Goal: Task Accomplishment & Management: Manage account settings

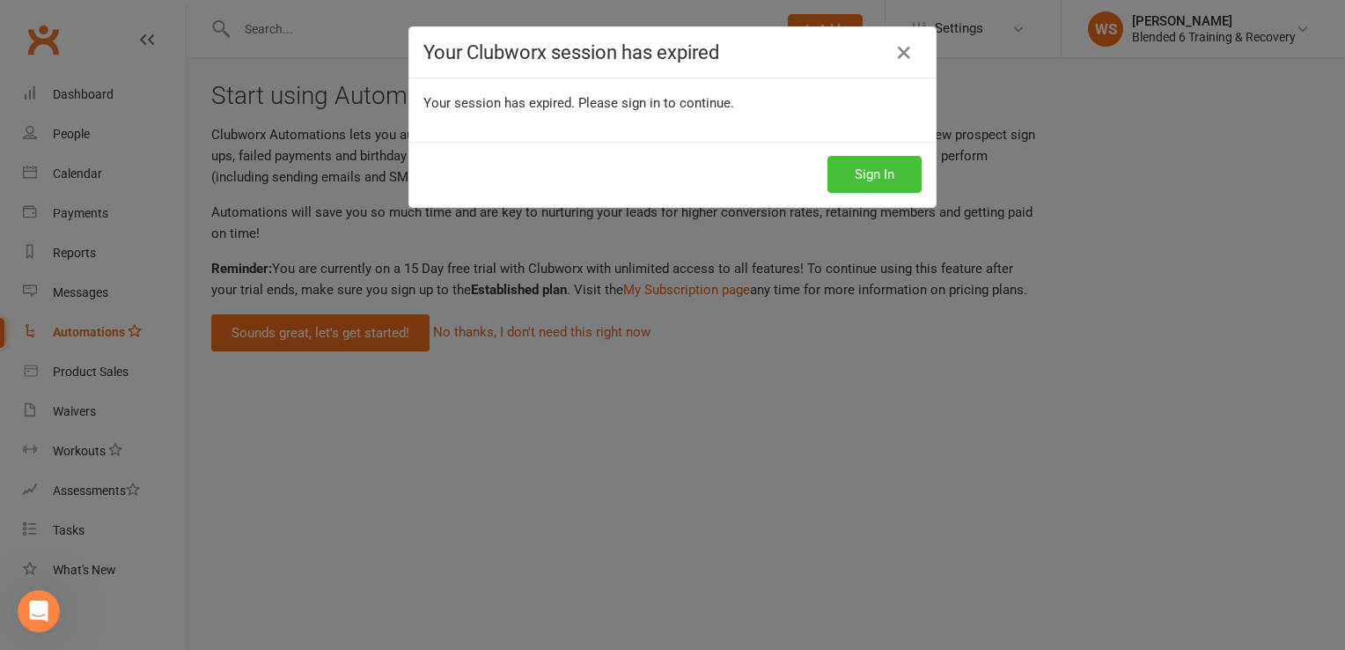
click at [850, 170] on button "Sign In" at bounding box center [875, 174] width 94 height 37
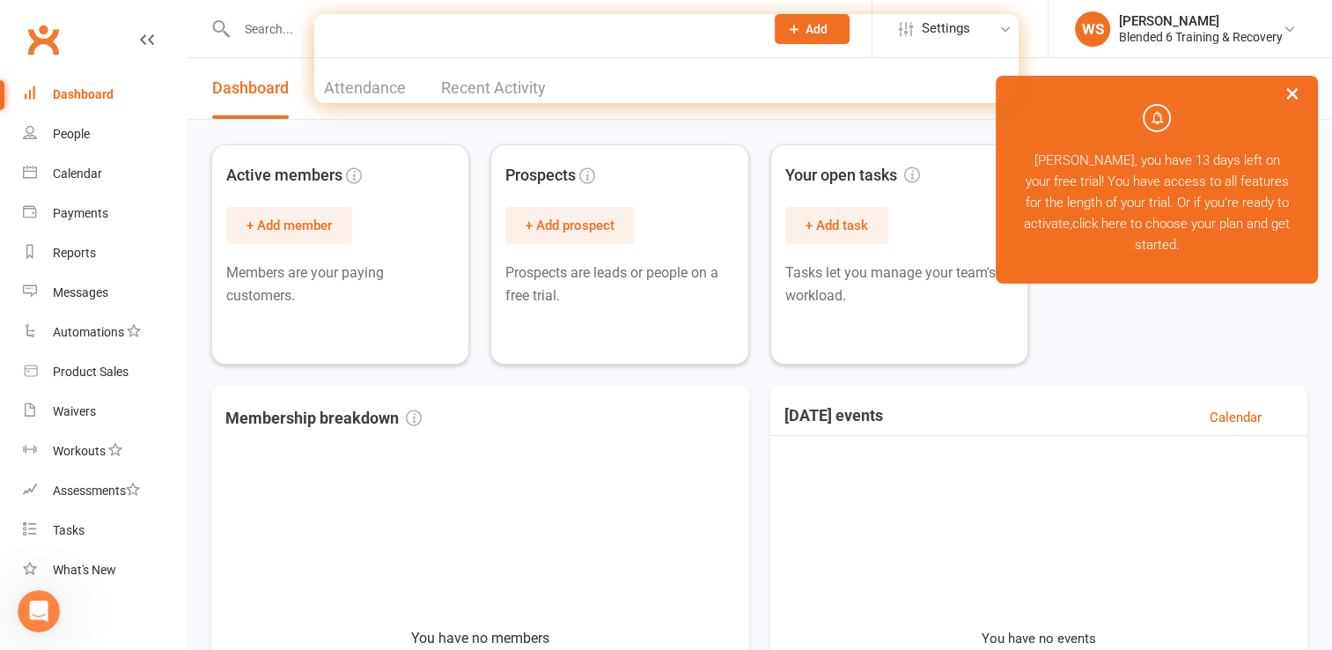
click at [1291, 89] on button "×" at bounding box center [1293, 93] width 32 height 38
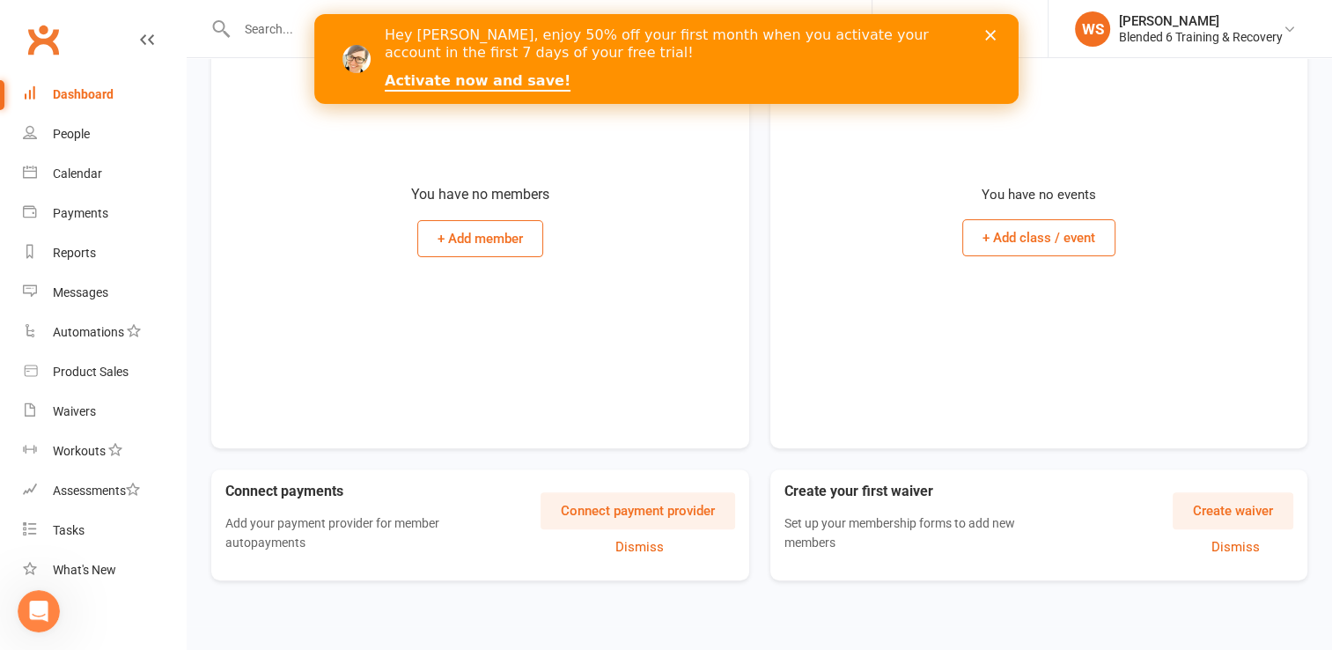
scroll to position [445, 0]
click at [680, 512] on button "Connect payment provider" at bounding box center [638, 509] width 195 height 37
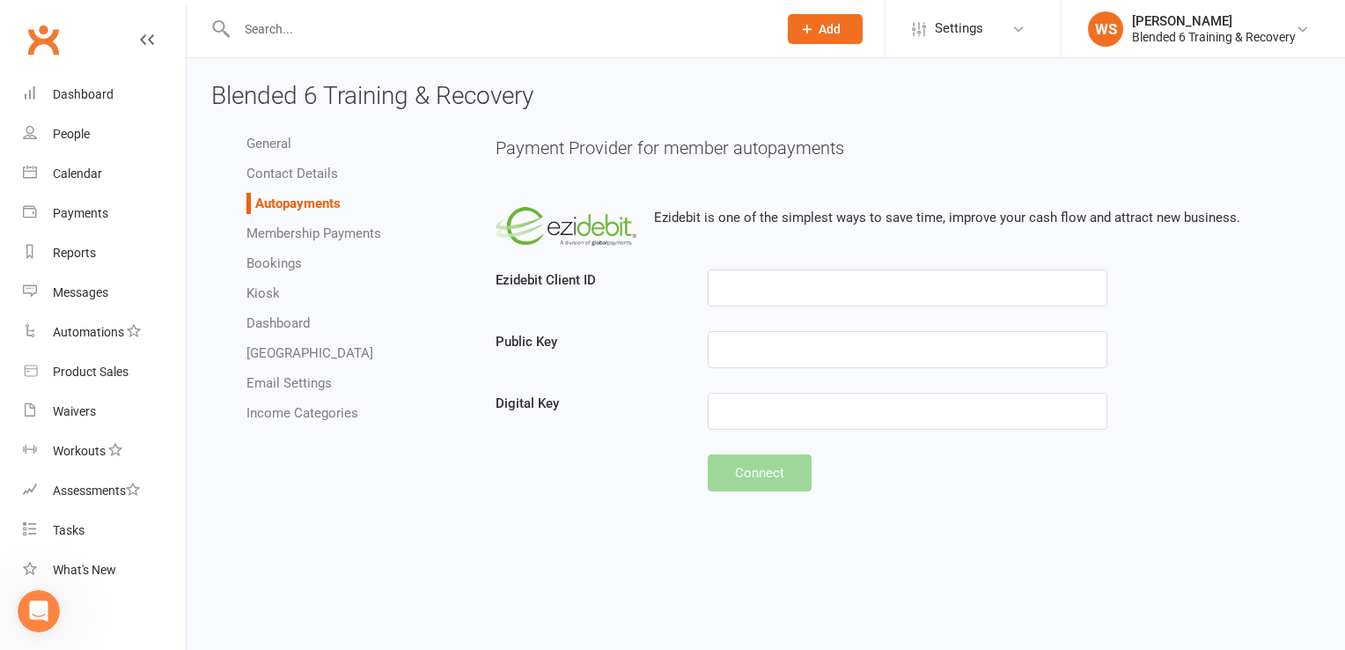
click at [334, 233] on link "Membership Payments" at bounding box center [314, 233] width 135 height 16
select select "1920"
select select "expire_class_packs_on_booking_creation"
select select "allow_make_up_classes_for_expired_memberships_up_to_90d"
select select "autofail_policy_process_manually"
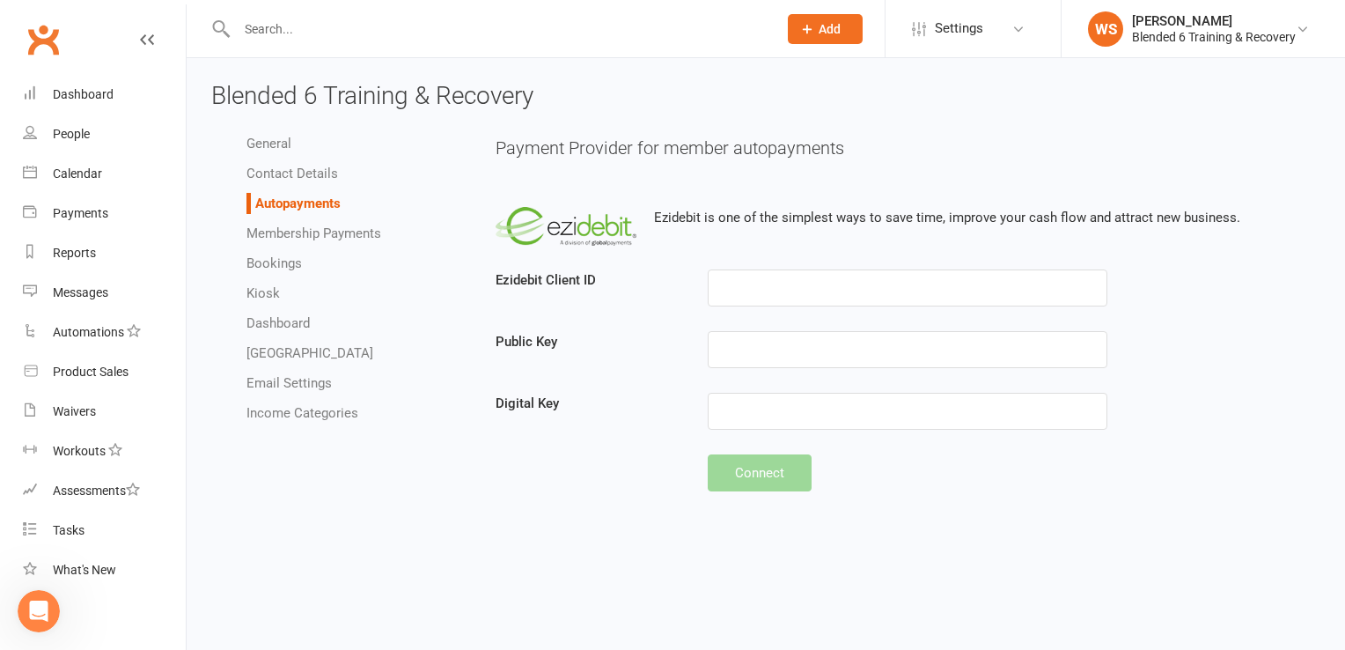
select select "reactivate_if_cancelled_yesterday_or_earlier"
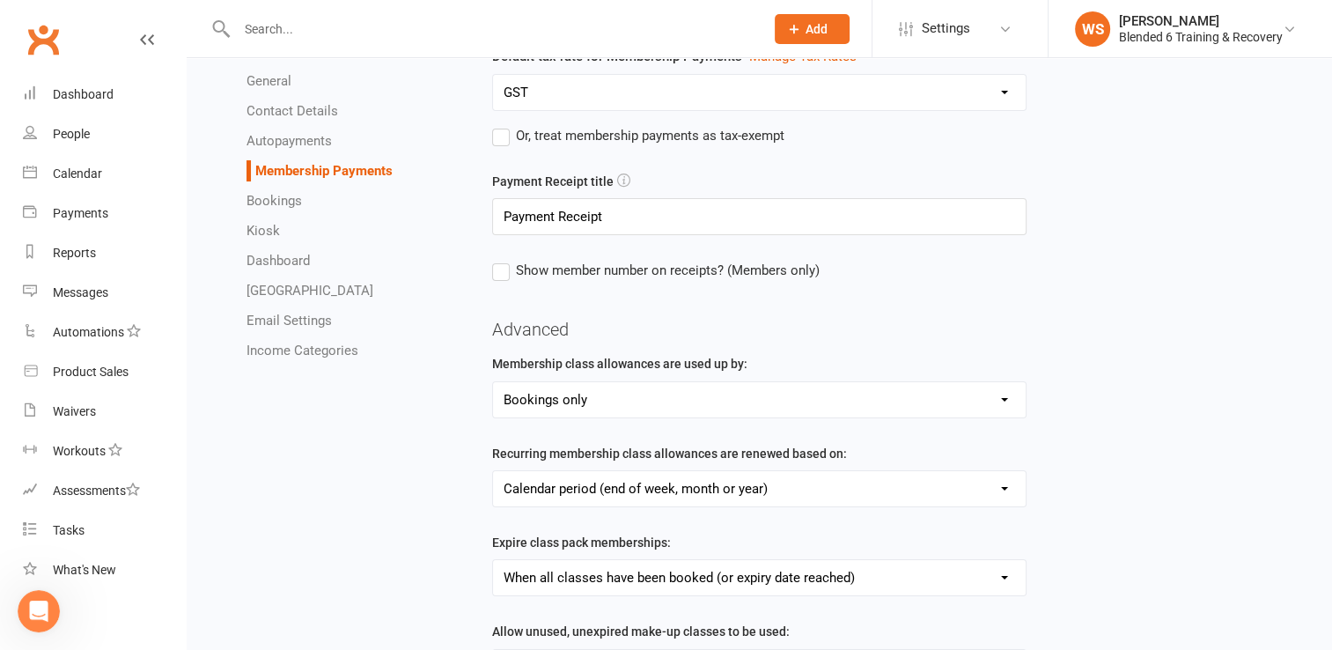
scroll to position [111, 0]
